Goal: Task Accomplishment & Management: Manage account settings

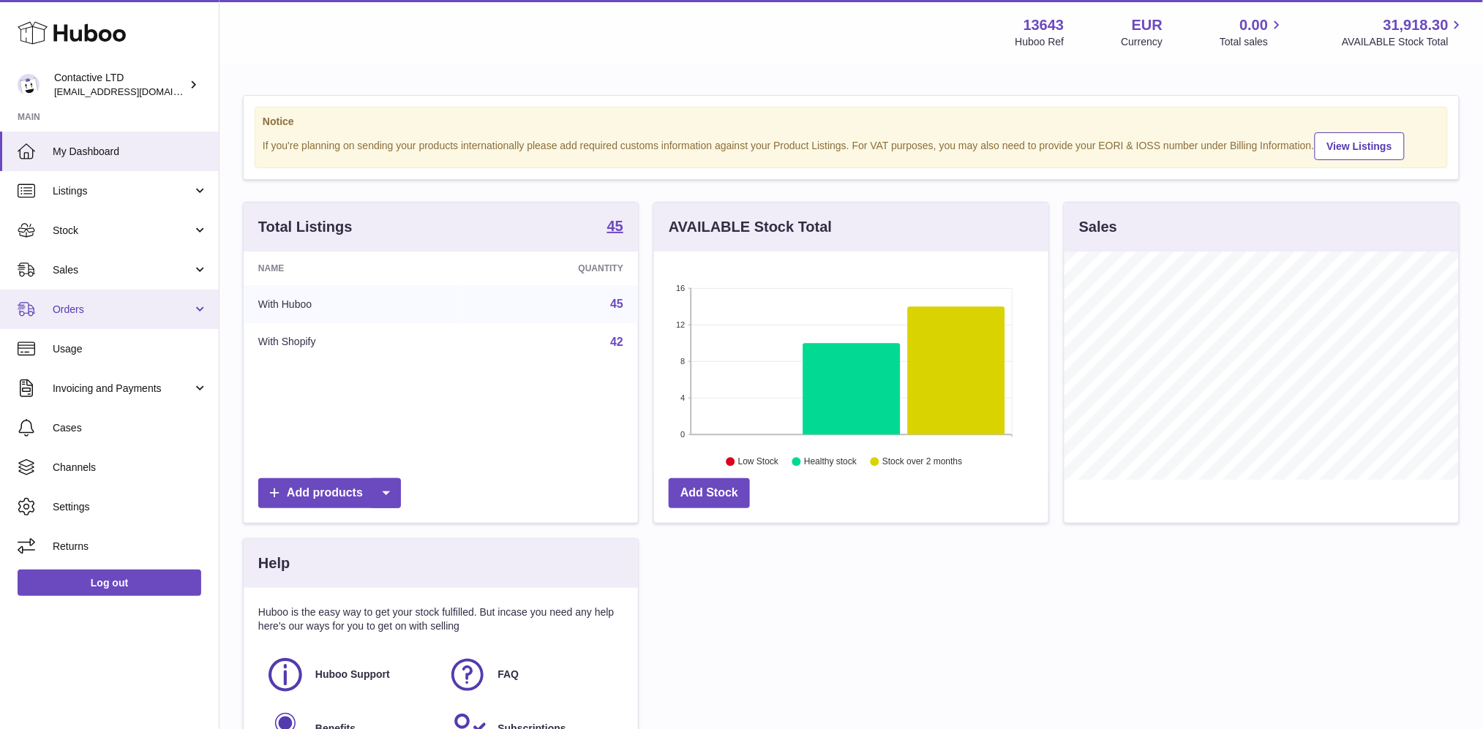
scroll to position [227, 394]
click at [103, 279] on link "Sales" at bounding box center [109, 269] width 219 height 39
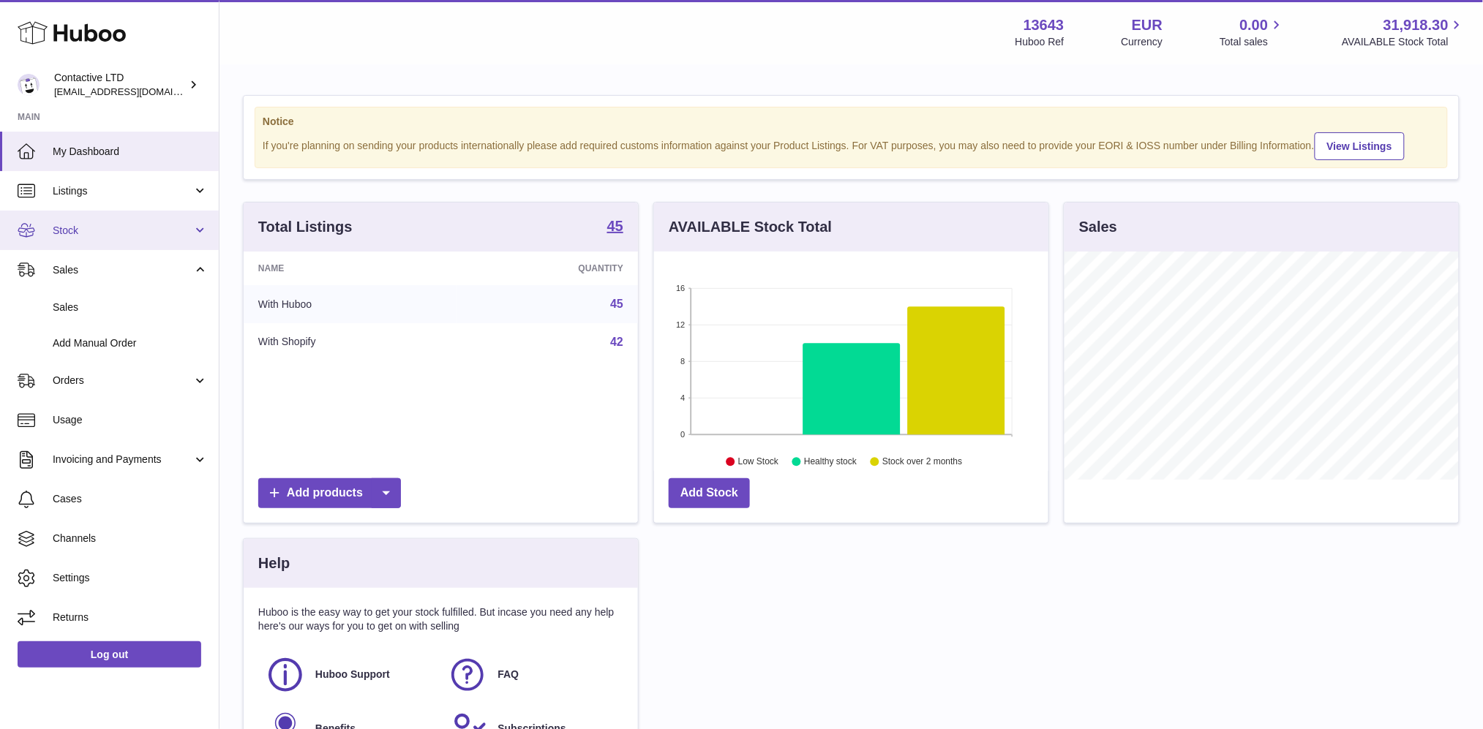
click at [102, 224] on span "Stock" at bounding box center [123, 231] width 140 height 14
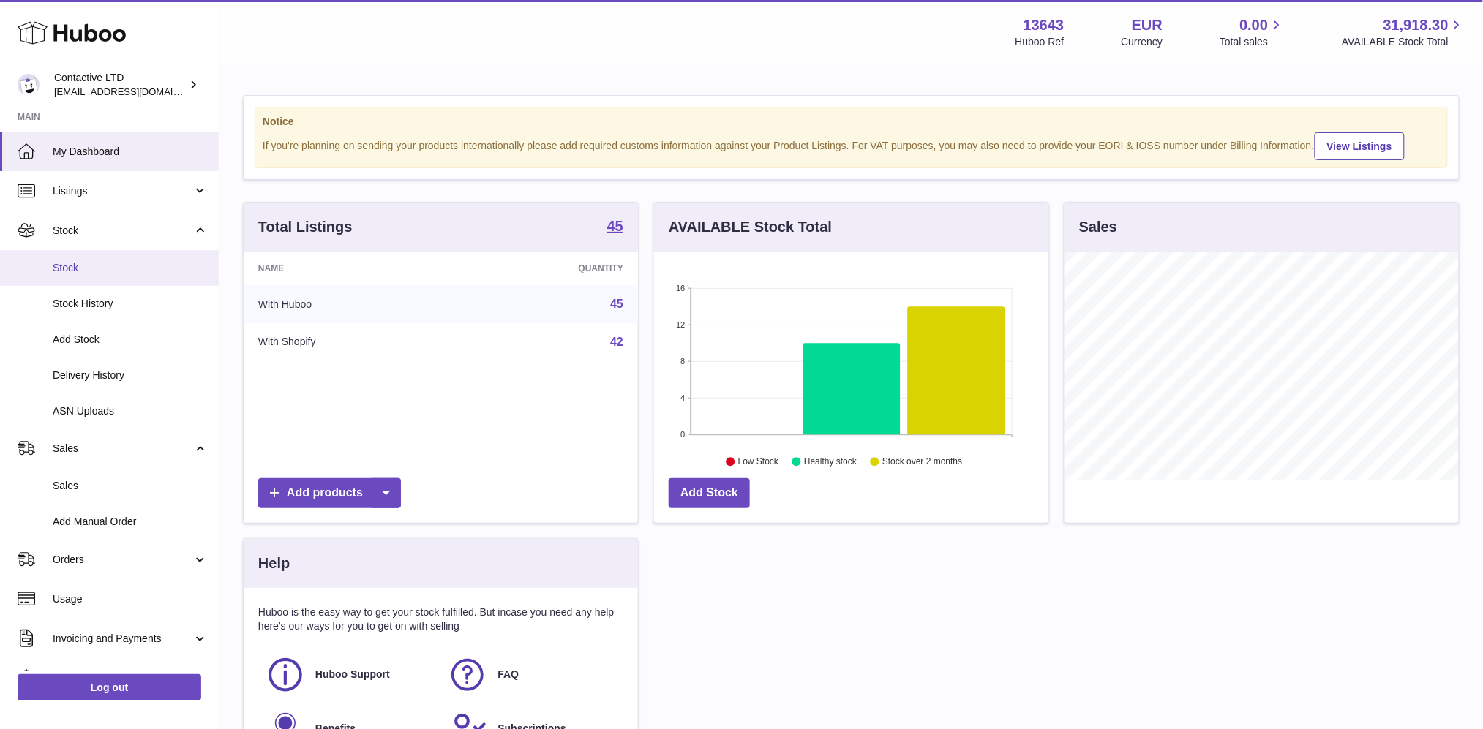
click at [110, 263] on span "Stock" at bounding box center [130, 268] width 155 height 14
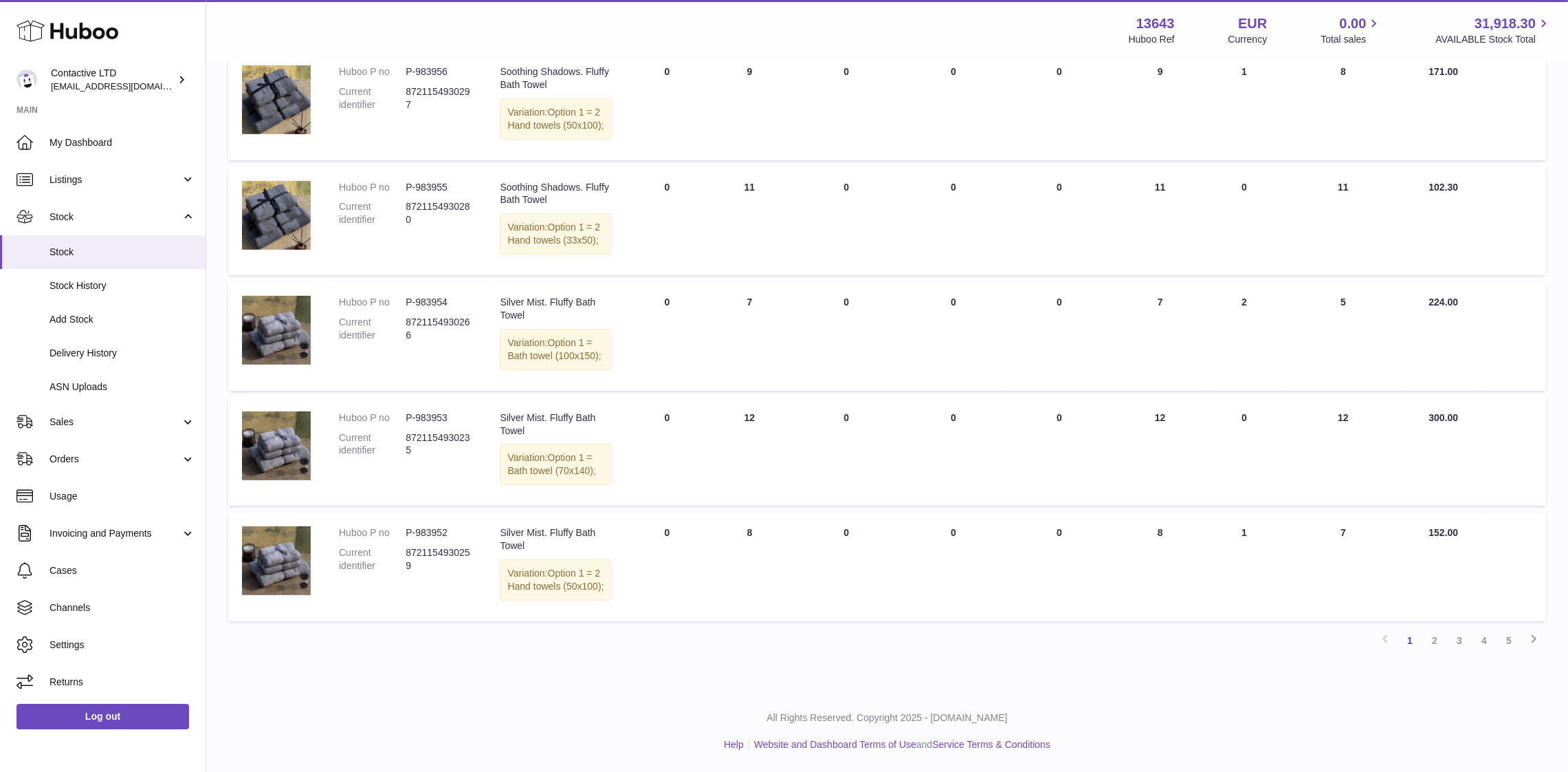
scroll to position [887, 0]
click at [1407, 646] on link "2" at bounding box center [1435, 640] width 24 height 24
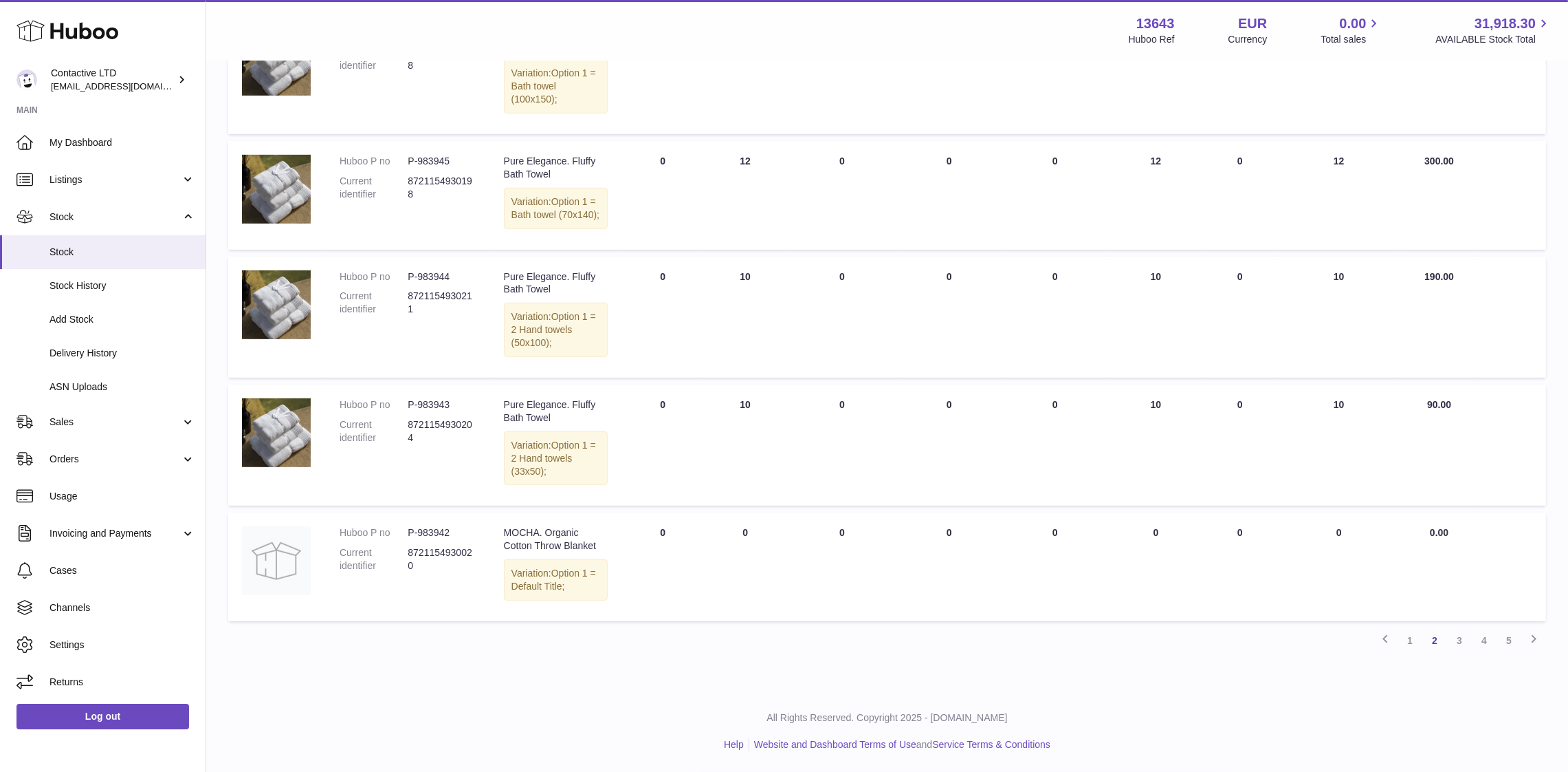
scroll to position [914, 0]
click at [1407, 637] on link "3" at bounding box center [1460, 640] width 24 height 24
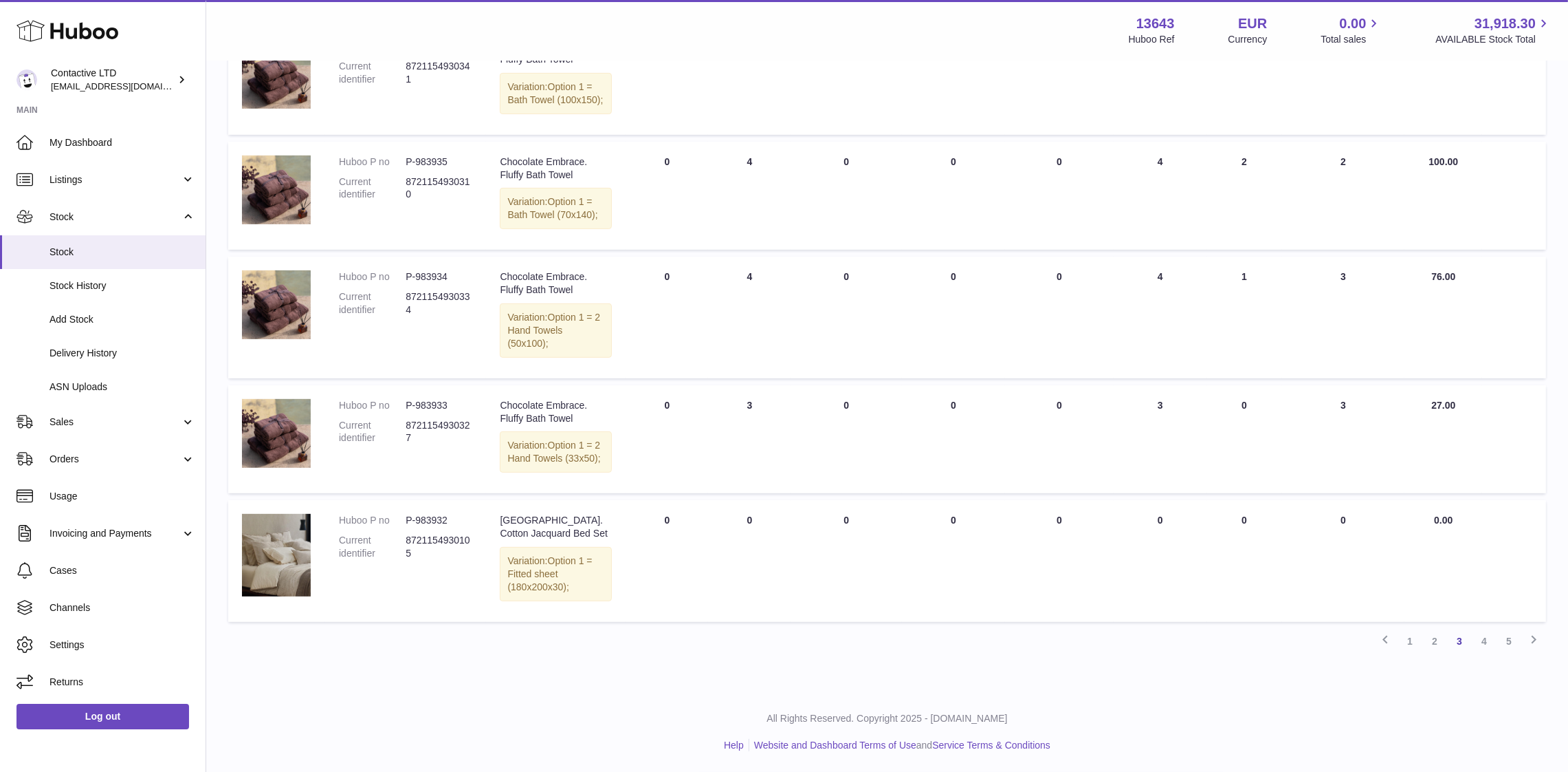
scroll to position [942, 0]
click at [1407, 641] on link "4" at bounding box center [1484, 640] width 24 height 24
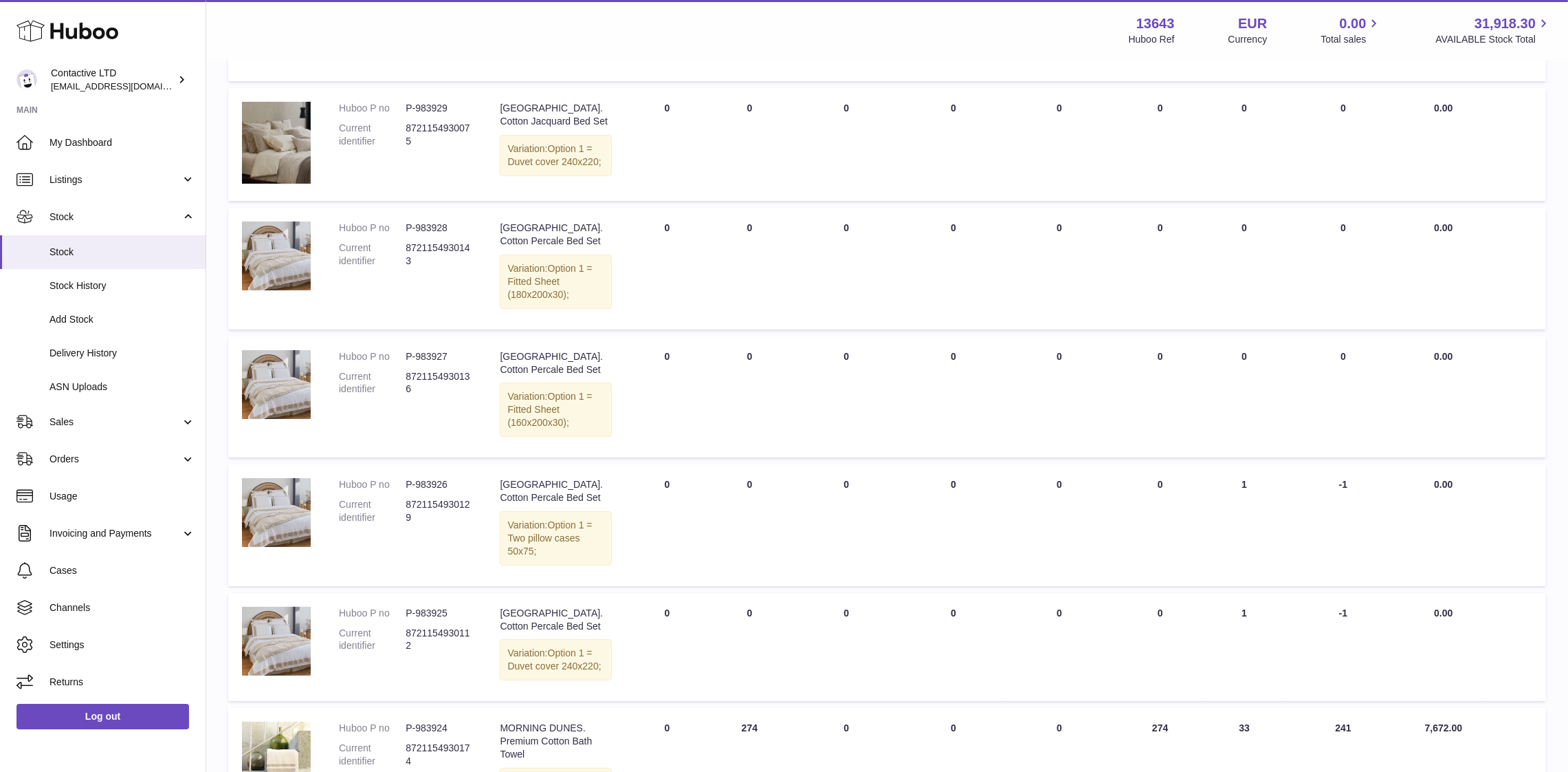
scroll to position [953, 0]
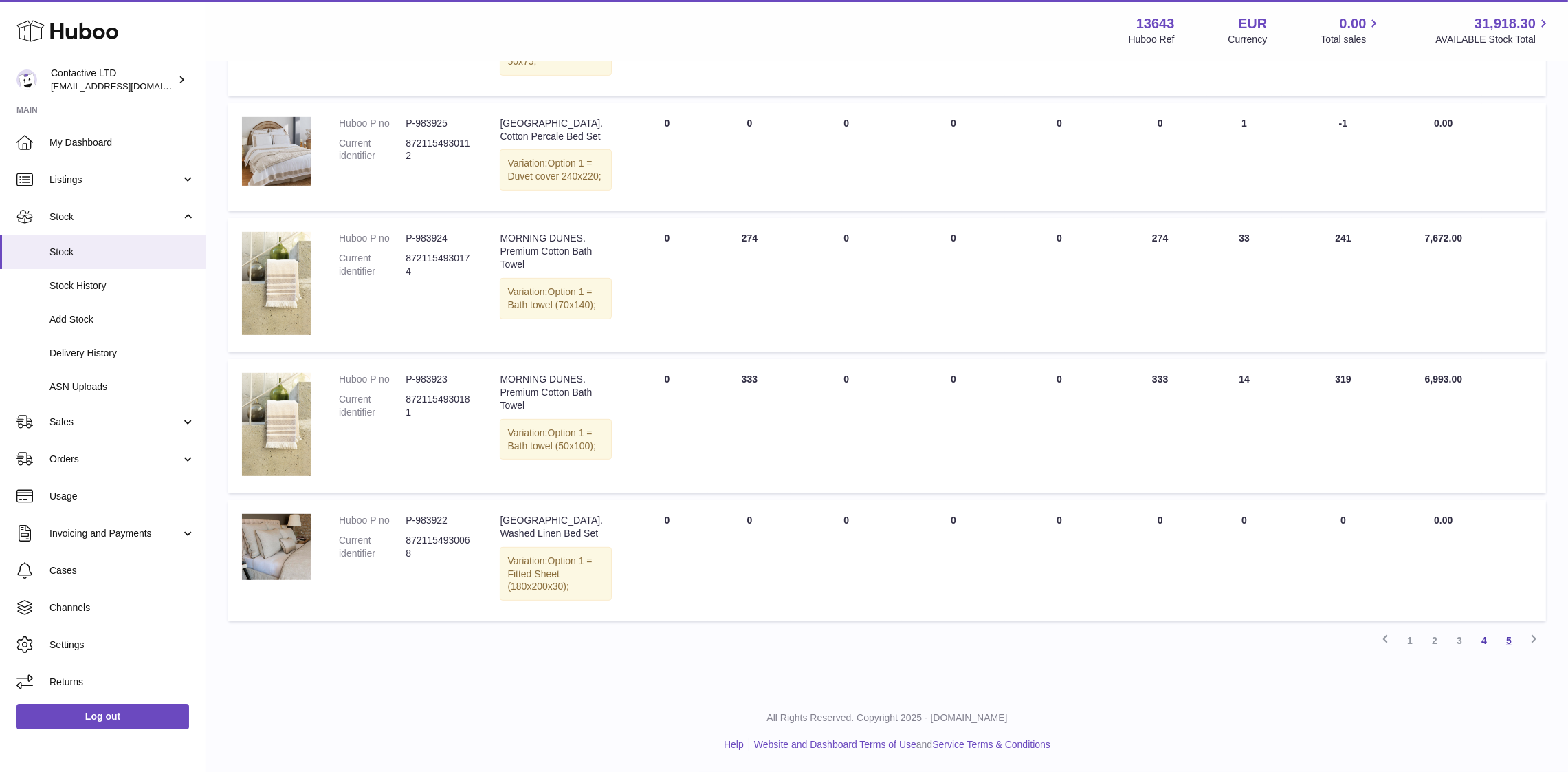
click at [1407, 637] on link "5" at bounding box center [1509, 640] width 24 height 24
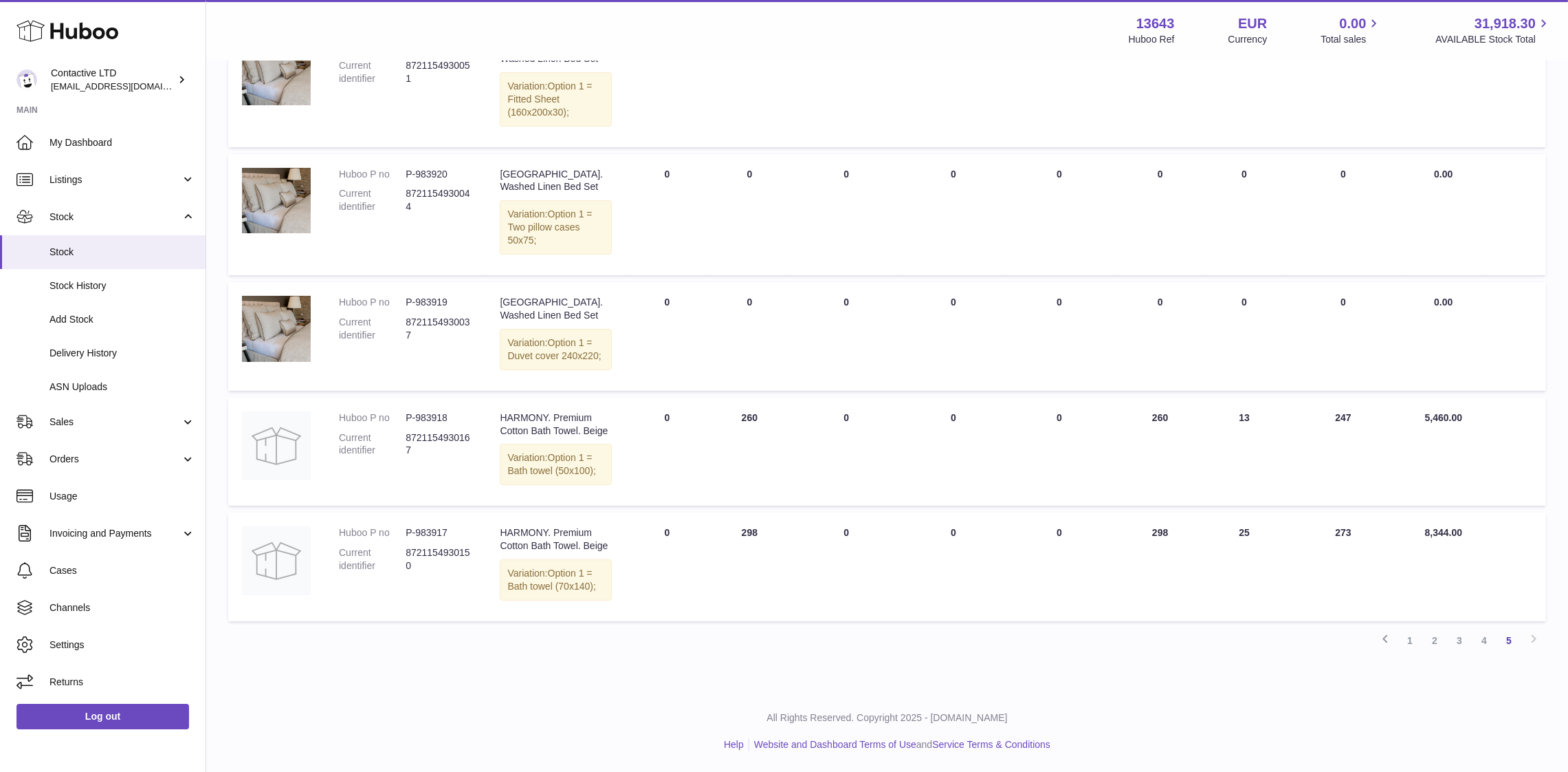
scroll to position [311, 0]
click at [1407, 644] on link "1" at bounding box center [1410, 640] width 24 height 24
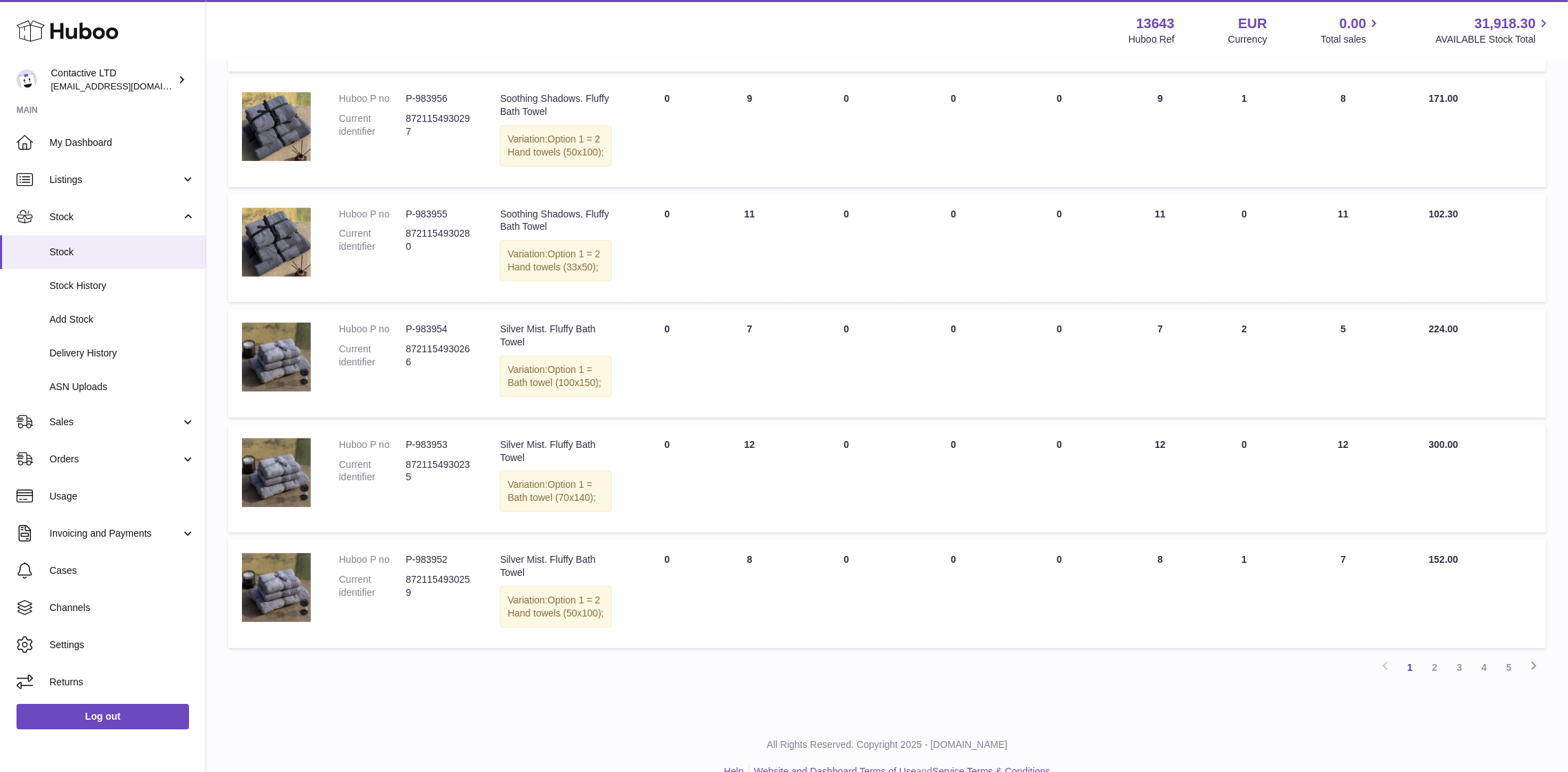
scroll to position [892, 0]
